Goal: Obtain resource: Download file/media

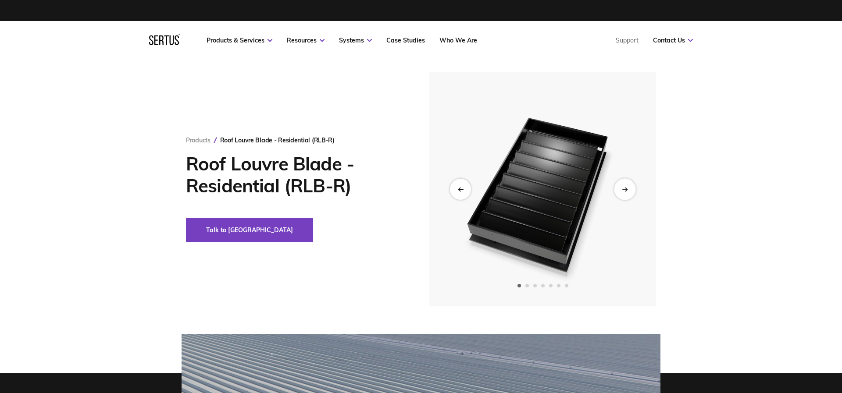
click at [626, 193] on div "Next slide" at bounding box center [624, 189] width 21 height 21
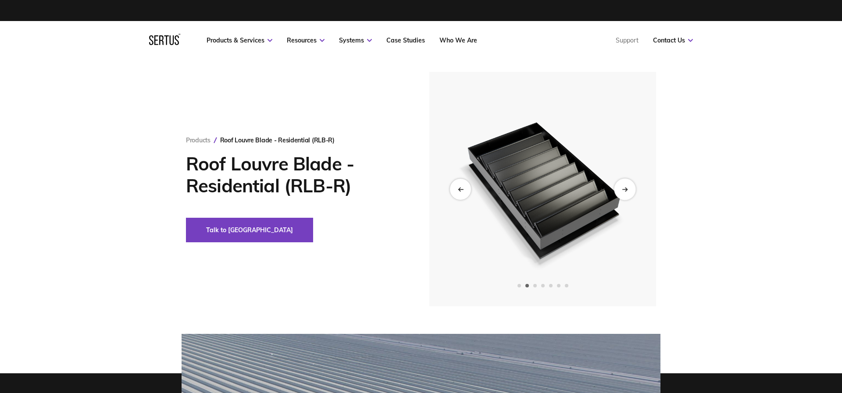
click at [626, 193] on div "Next slide" at bounding box center [624, 189] width 21 height 21
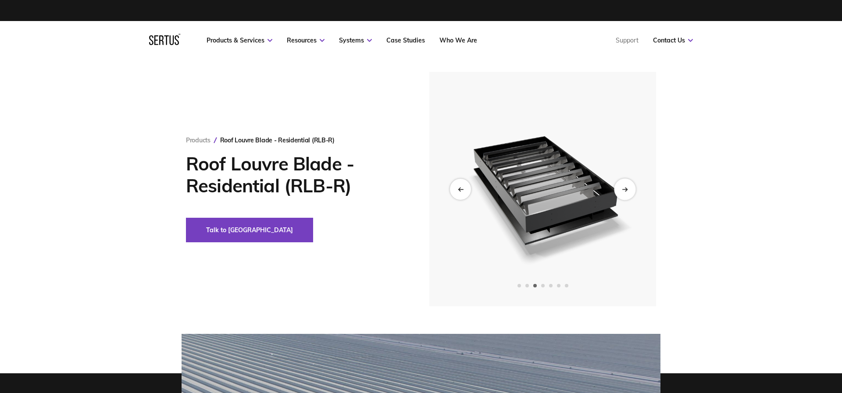
click at [626, 193] on div "Next slide" at bounding box center [624, 189] width 21 height 21
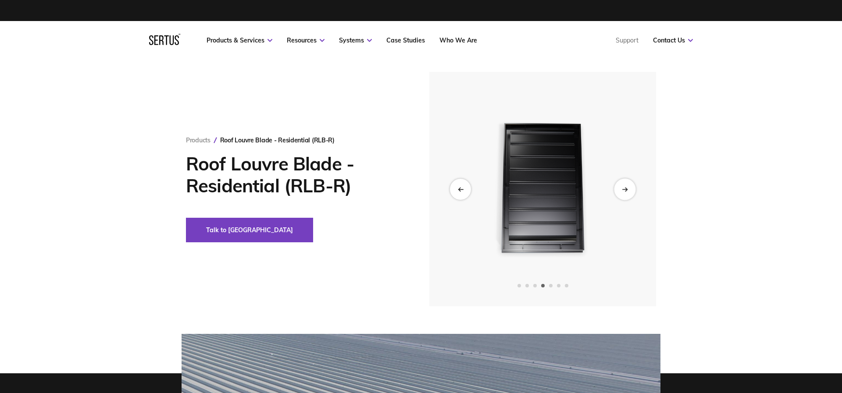
click at [626, 193] on div "Next slide" at bounding box center [624, 189] width 21 height 21
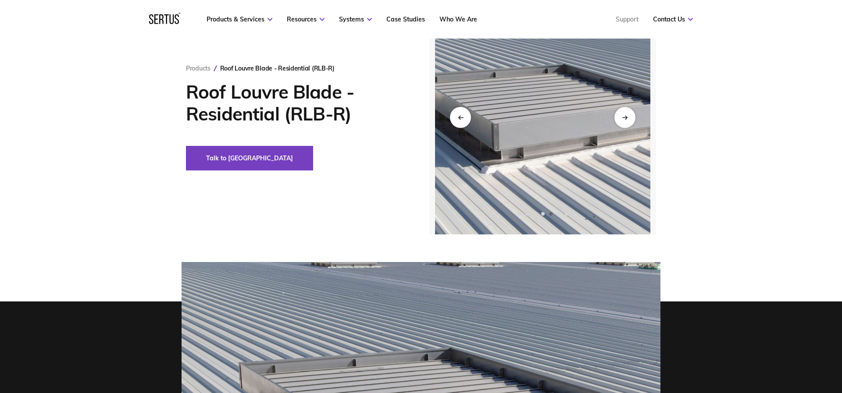
scroll to position [76, 0]
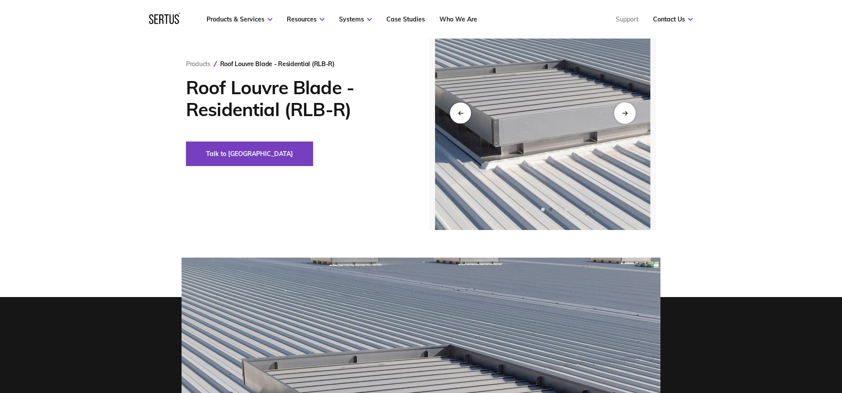
click at [630, 115] on div "Next slide" at bounding box center [624, 112] width 21 height 21
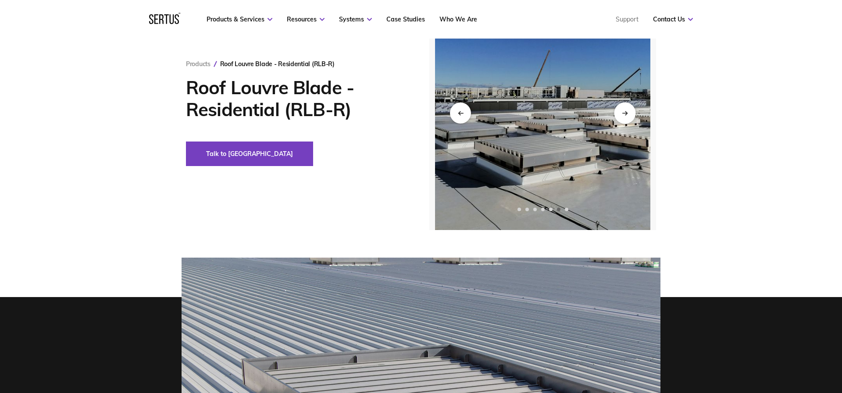
click at [630, 115] on div "Next slide" at bounding box center [624, 112] width 21 height 21
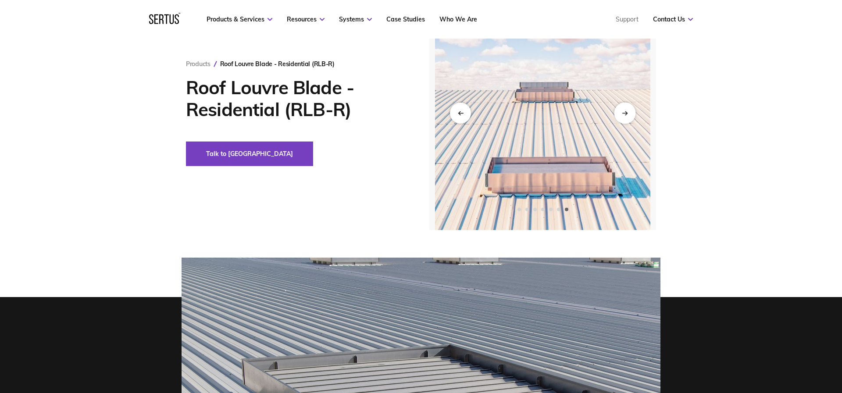
click at [630, 115] on div "Next slide" at bounding box center [624, 112] width 21 height 21
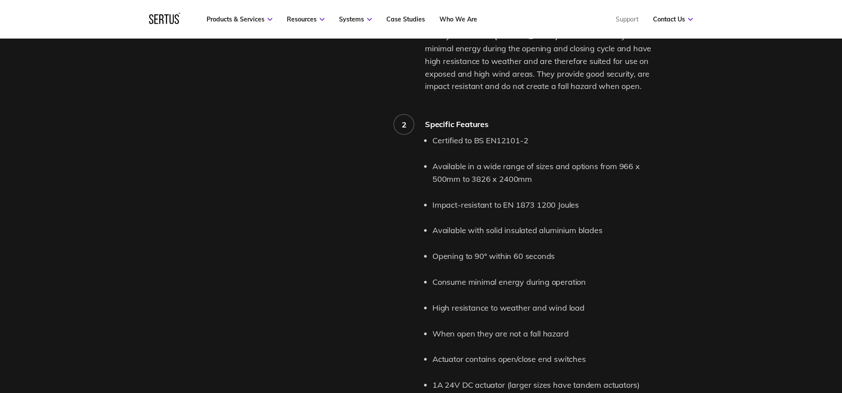
scroll to position [851, 0]
drag, startPoint x: 474, startPoint y: 247, endPoint x: 570, endPoint y: 242, distance: 96.2
click at [570, 242] on ul "Certified to BS EN12101-2 Available in a wide range of sizes and options from 9…" at bounding box center [547, 263] width 228 height 258
click at [545, 252] on li "Opening to 90° within 60 seconds" at bounding box center [547, 256] width 228 height 13
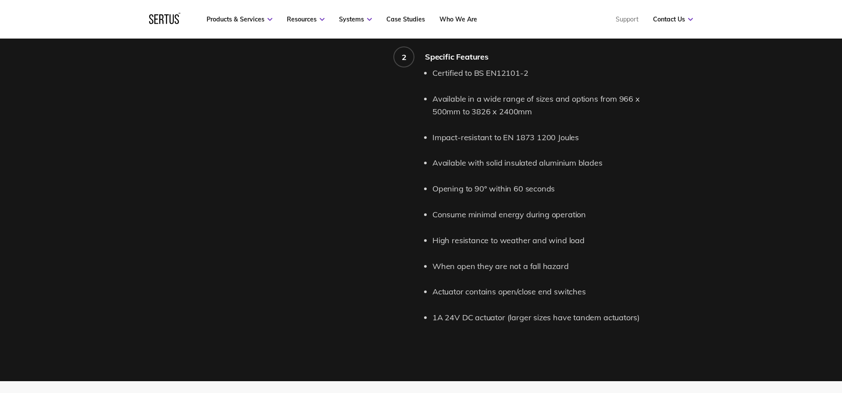
scroll to position [919, 0]
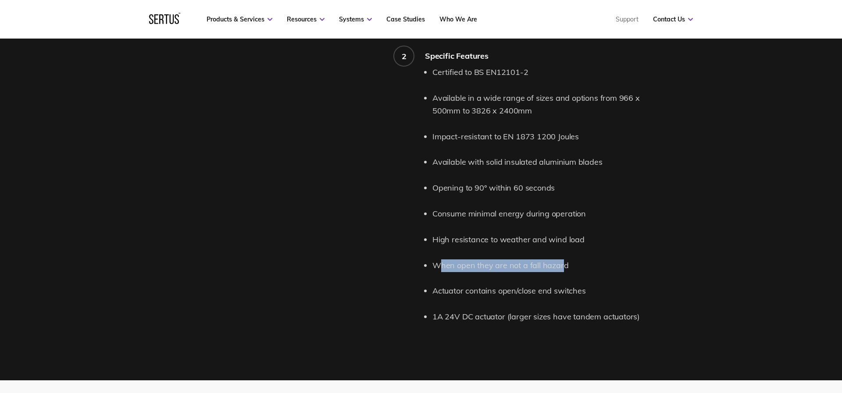
drag, startPoint x: 440, startPoint y: 258, endPoint x: 567, endPoint y: 258, distance: 126.8
click at [567, 260] on li "When open they are not a fall hazard" at bounding box center [547, 266] width 228 height 13
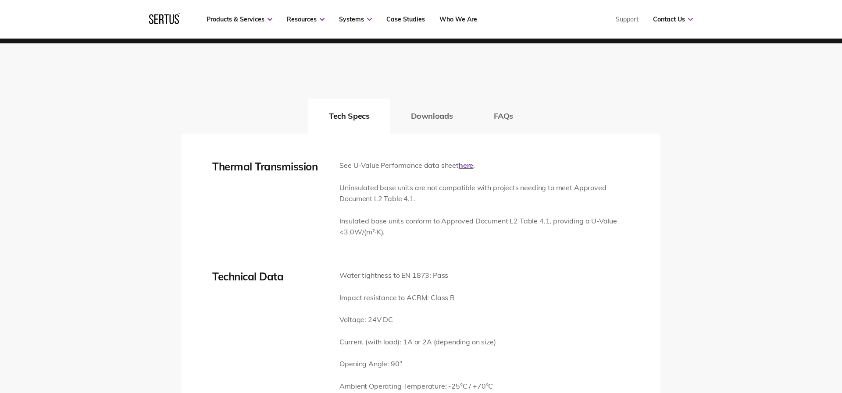
scroll to position [1257, 0]
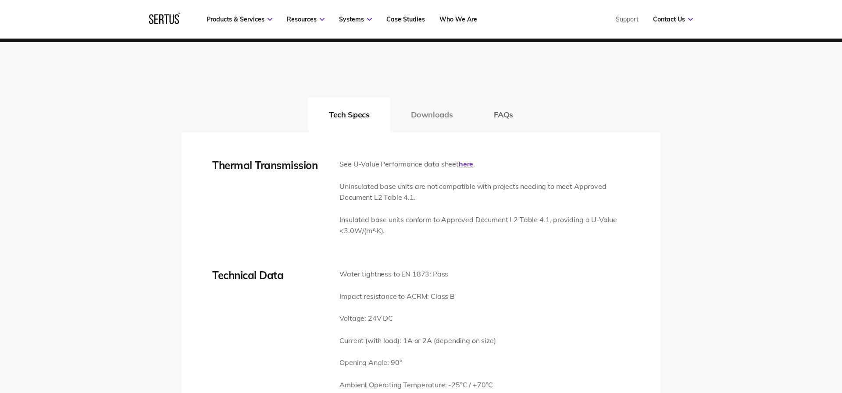
click at [427, 108] on button "Downloads" at bounding box center [431, 114] width 83 height 35
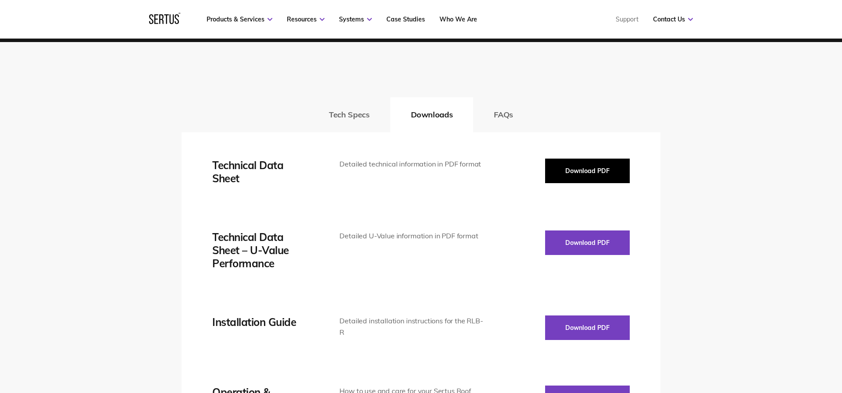
click at [565, 165] on button "Download PDF" at bounding box center [587, 171] width 85 height 25
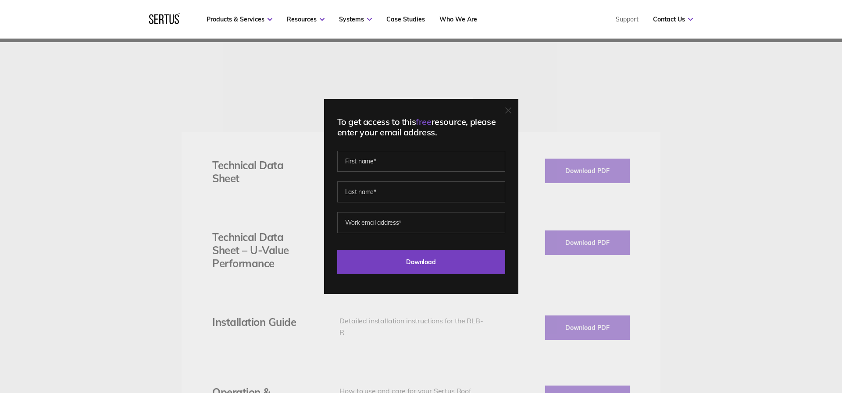
click at [586, 137] on div "To get access to this free resource, please enter your email address. Last Down…" at bounding box center [421, 196] width 842 height 393
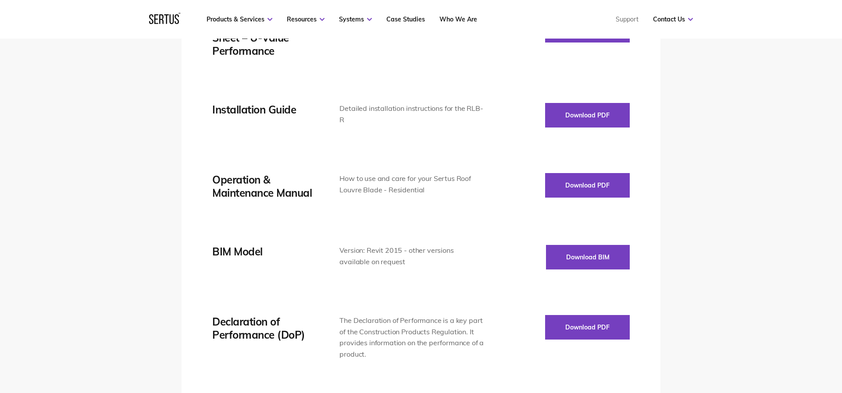
scroll to position [1470, 0]
